Goal: Transaction & Acquisition: Purchase product/service

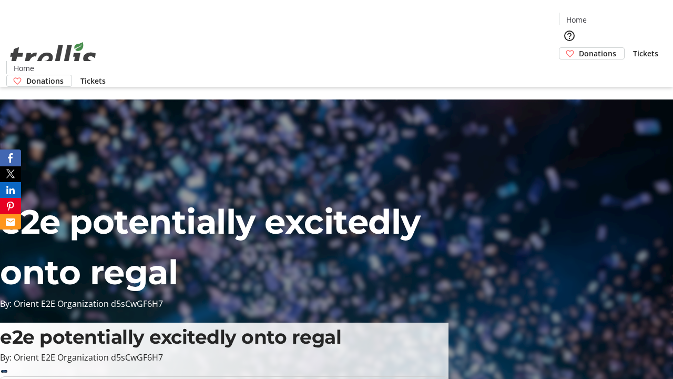
click at [633, 48] on span "Tickets" at bounding box center [645, 53] width 25 height 11
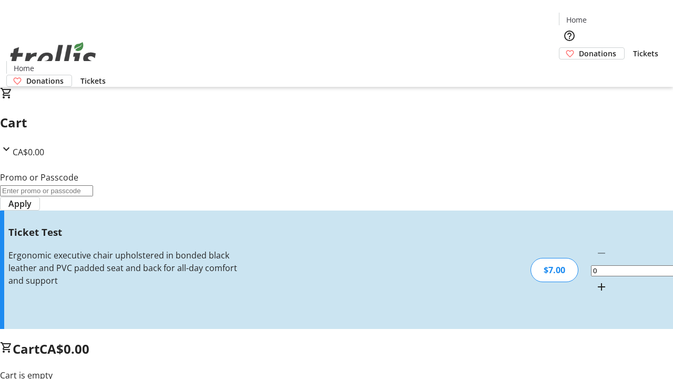
click at [595, 280] on mat-icon "Increment by one" at bounding box center [601, 286] width 13 height 13
type input "1"
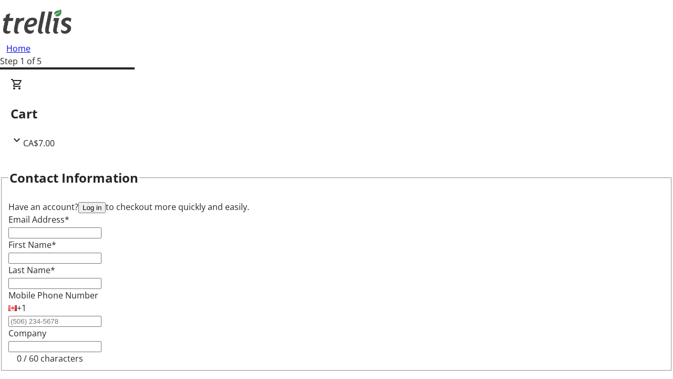
click at [106, 202] on button "Log in" at bounding box center [91, 207] width 27 height 11
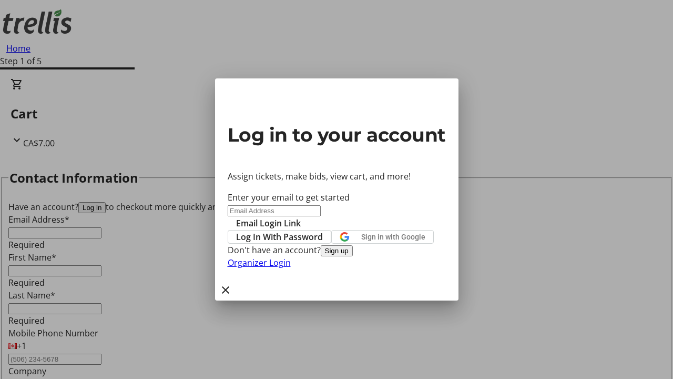
click at [323, 230] on span "Log In With Password" at bounding box center [279, 236] width 87 height 13
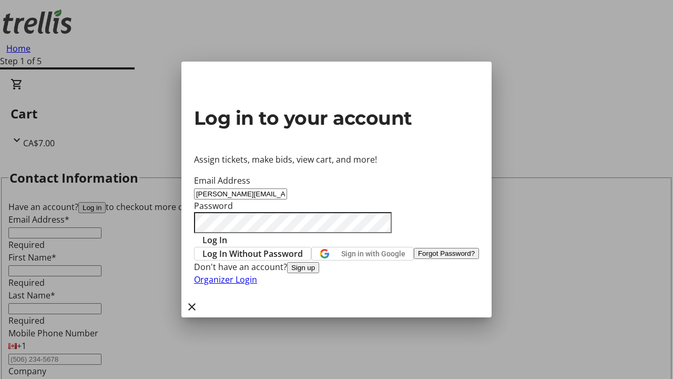
click at [227, 233] on span "Log In" at bounding box center [214, 239] width 25 height 13
